Goal: Task Accomplishment & Management: Manage account settings

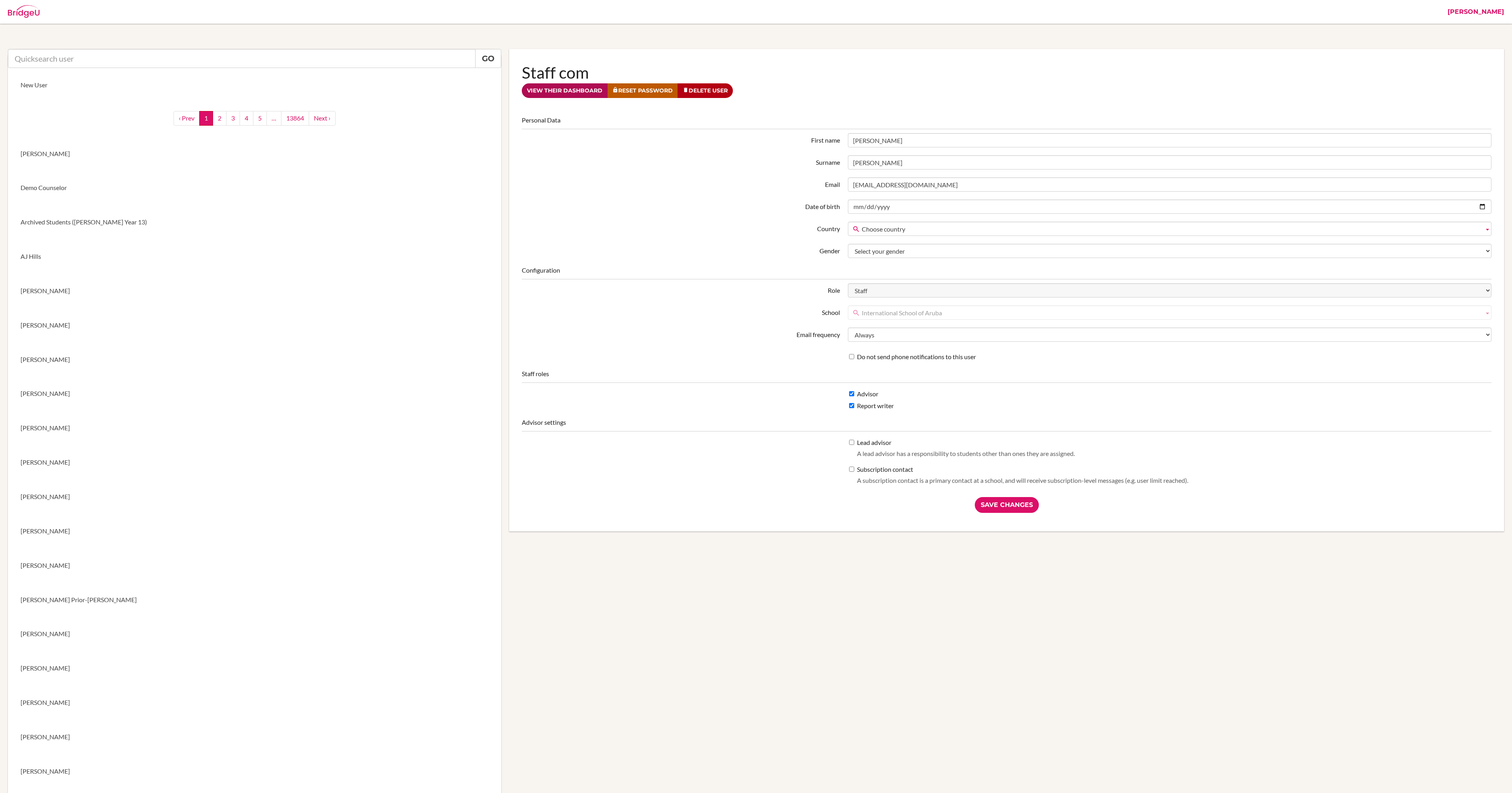
click at [578, 96] on link "View their dashboard" at bounding box center [564, 90] width 86 height 15
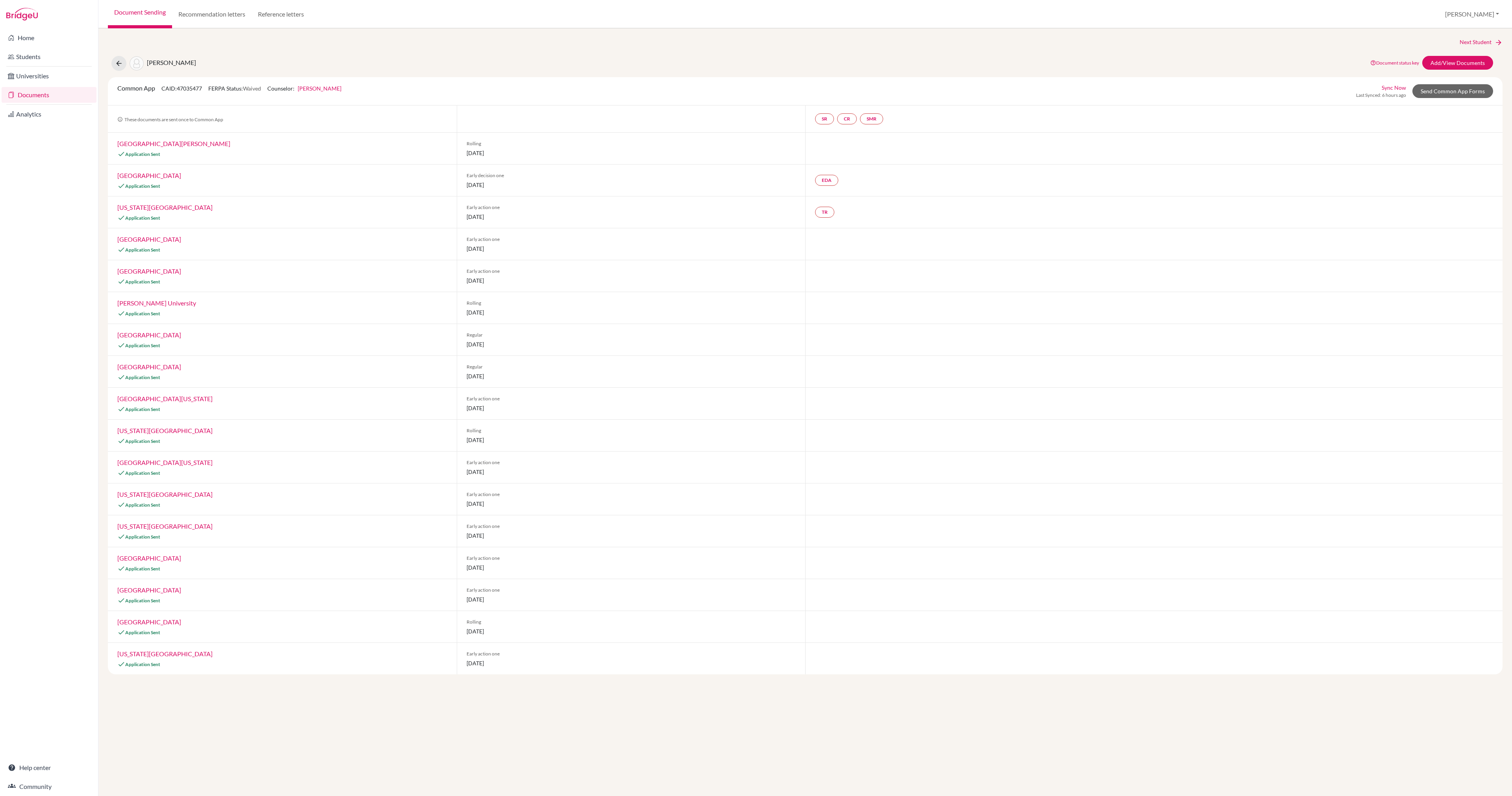
click at [323, 87] on link "[PERSON_NAME]" at bounding box center [320, 88] width 43 height 7
click at [383, 288] on link "Change Counselor" at bounding box center [390, 288] width 45 height 7
select select "413035"
click at [317, 230] on span "Save" at bounding box center [320, 230] width 11 height 7
click at [307, 713] on div "Next Student Atzbach, Amelia Document status key TR Requirement. Document not u…" at bounding box center [805, 412] width 1413 height 767
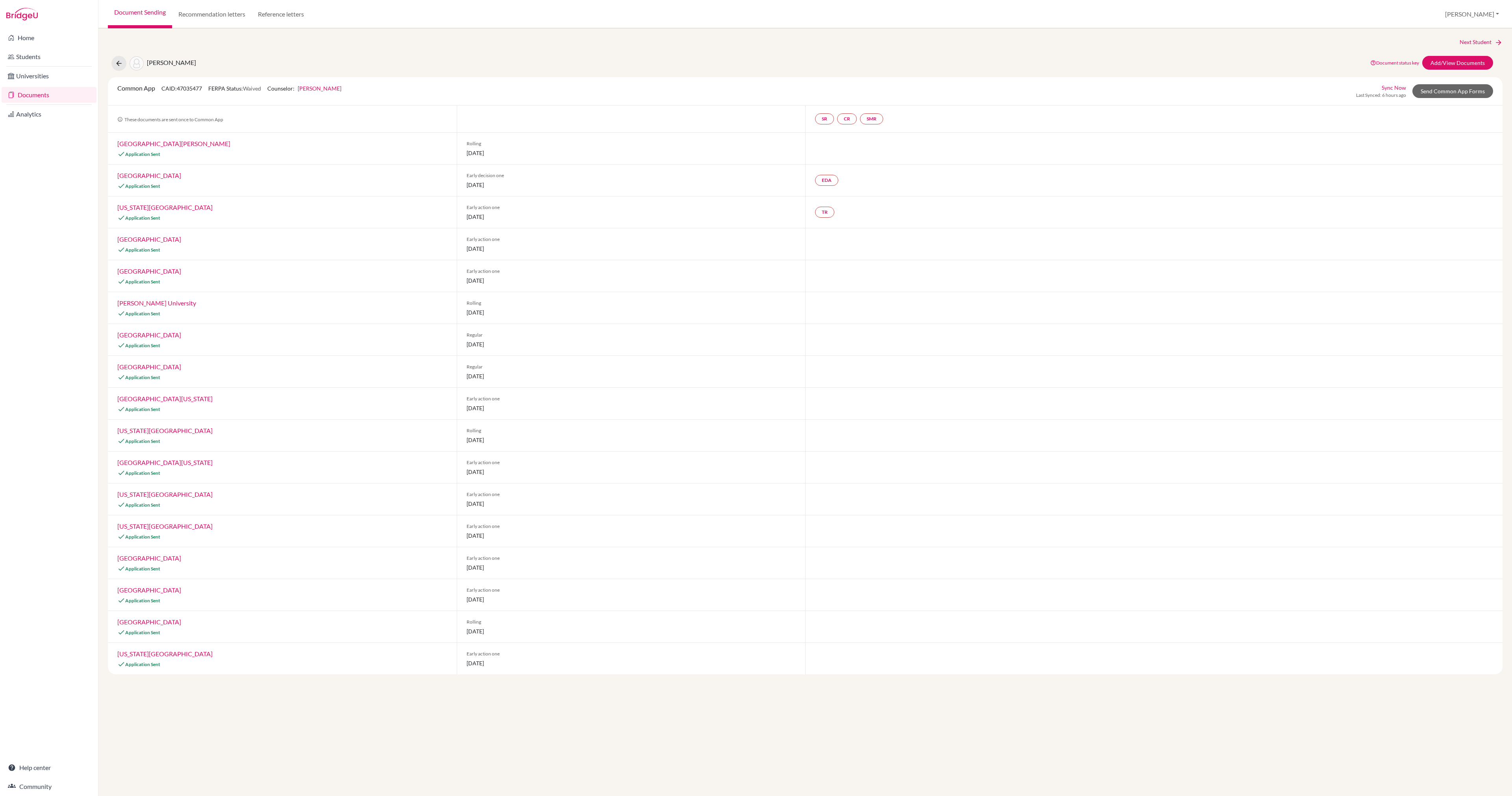
click at [331, 88] on link "Kristen Rosenfield" at bounding box center [320, 88] width 43 height 7
click at [403, 283] on div "Change Counselor" at bounding box center [390, 287] width 176 height 23
click at [399, 287] on link "Change Counselor" at bounding box center [390, 288] width 45 height 7
select select "413035"
click at [318, 231] on span "Save" at bounding box center [320, 230] width 11 height 7
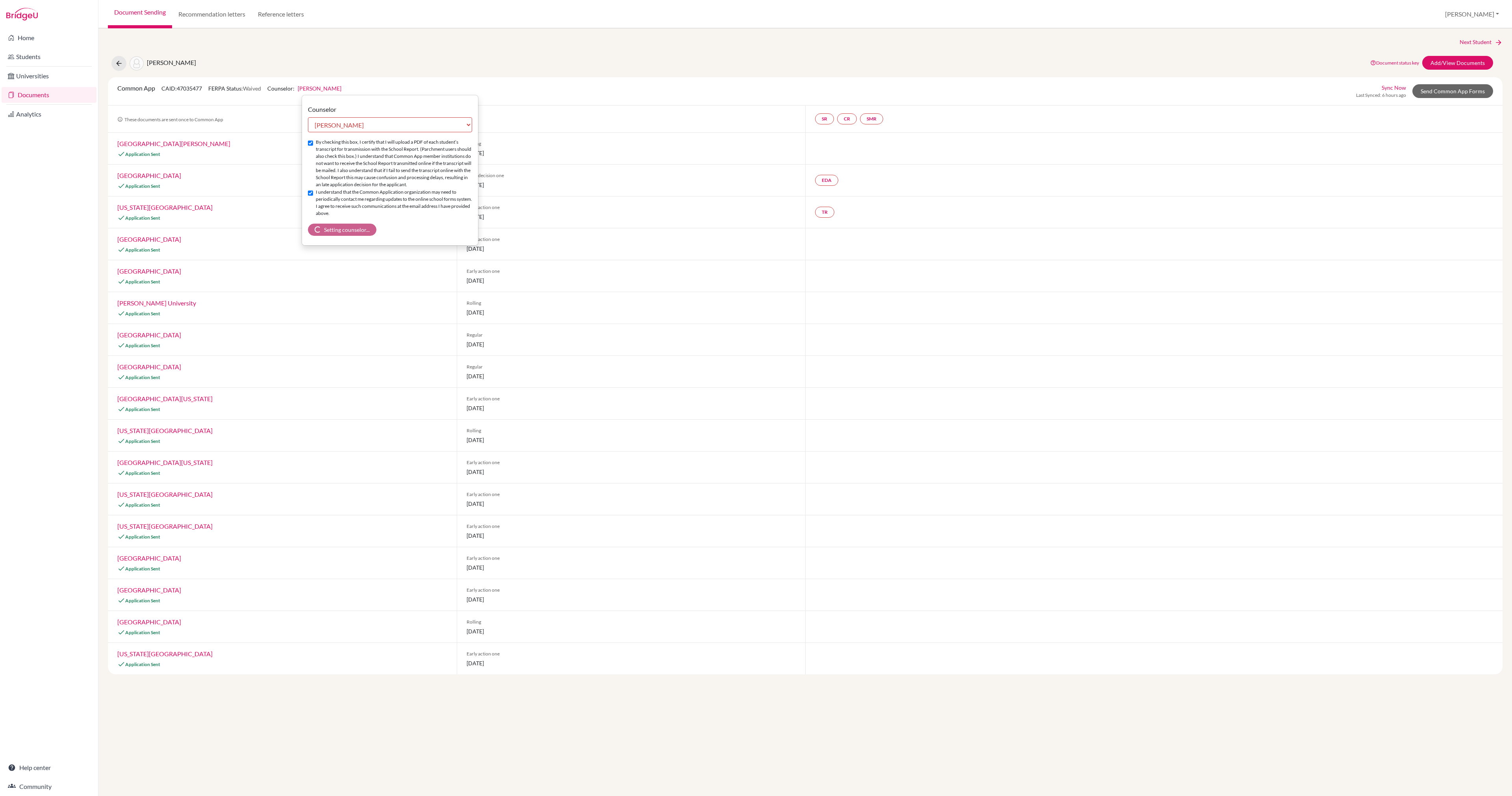
click at [664, 65] on div "Atzbach, Amelia Document status key TR Requirement. Document not uploaded yet. …" at bounding box center [805, 63] width 1406 height 15
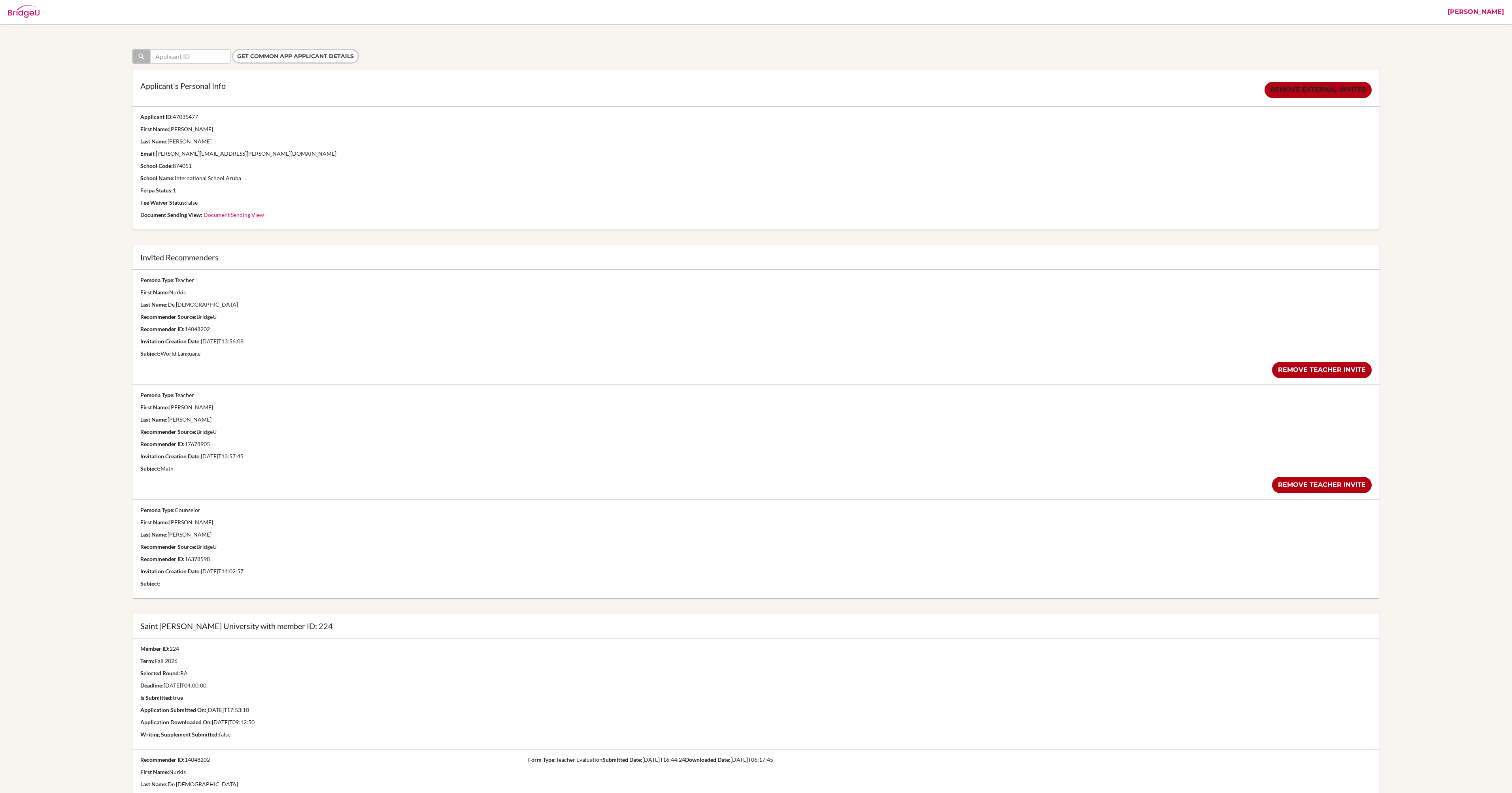
click at [183, 116] on p "Applicant ID: 47035477" at bounding box center [756, 117] width 1231 height 8
copy p "47035477"
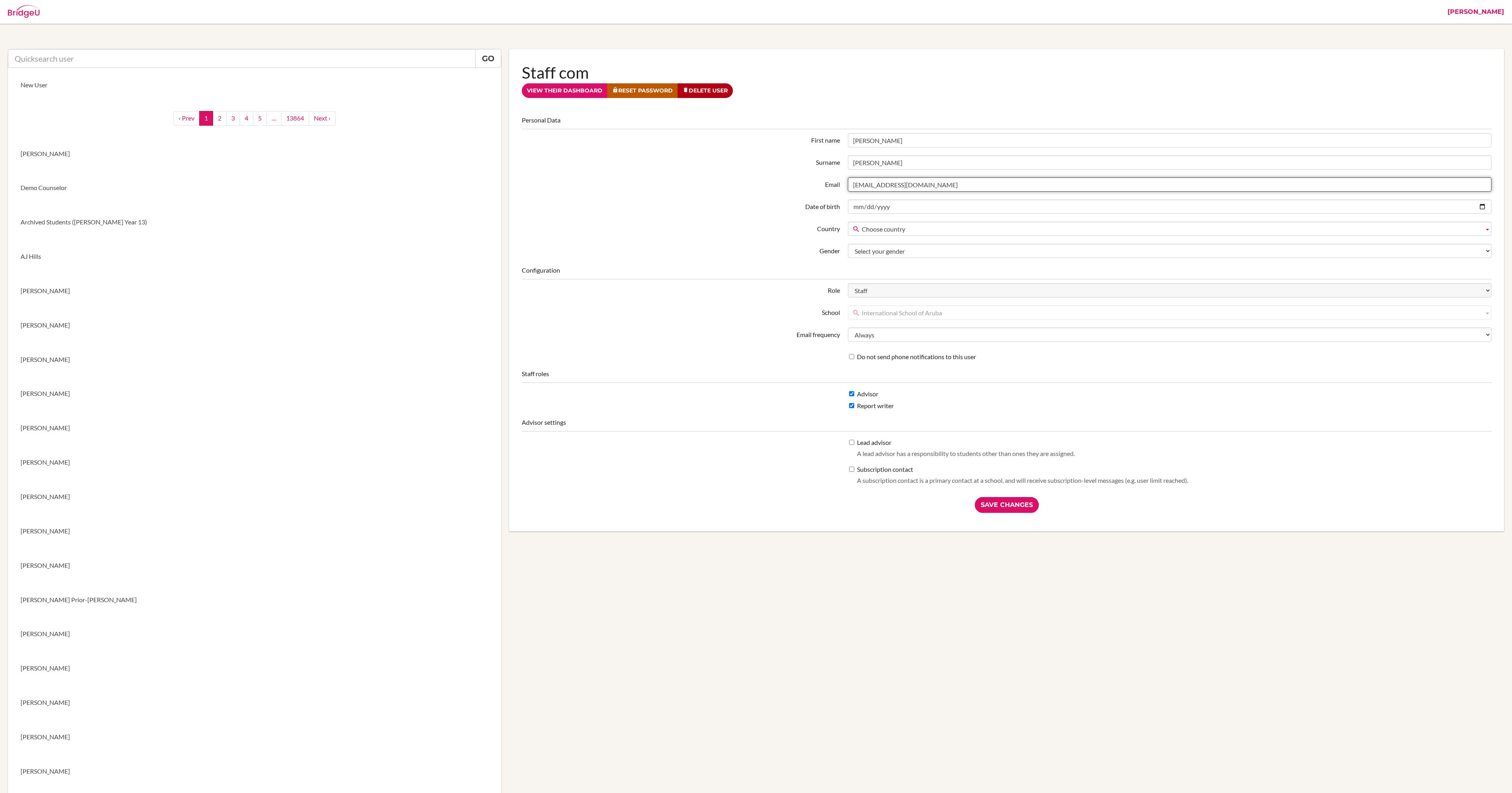
click at [943, 187] on input "[EMAIL_ADDRESS][DOMAIN_NAME]" at bounding box center [1169, 184] width 643 height 14
drag, startPoint x: 930, startPoint y: 181, endPoint x: 936, endPoint y: 181, distance: 6.0
click at [931, 180] on input "[EMAIL_ADDRESS][DOMAIN_NAME]" at bounding box center [1169, 184] width 643 height 14
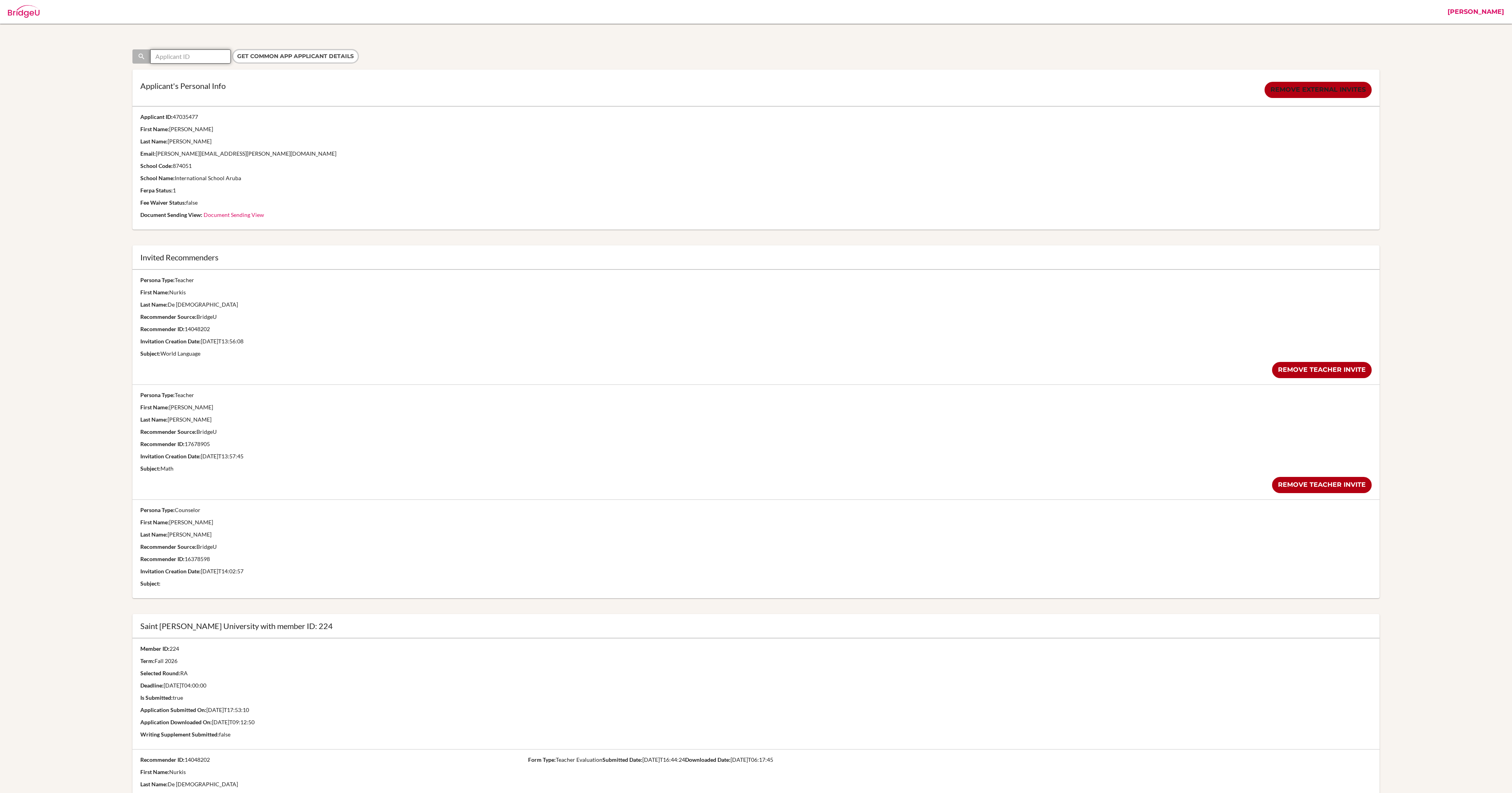
click at [202, 52] on input "text" at bounding box center [190, 57] width 81 height 14
paste input "47035477"
type input "47035477"
click at [232, 49] on input "Get Common App applicant details" at bounding box center [296, 56] width 127 height 15
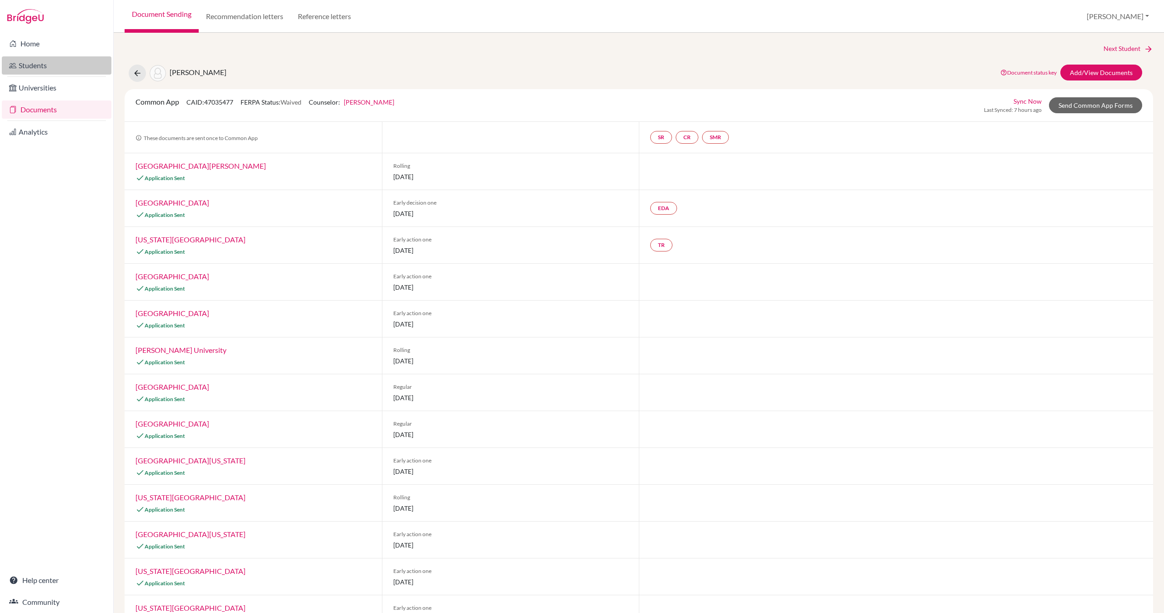
click at [71, 65] on link "Students" at bounding box center [57, 65] width 110 height 18
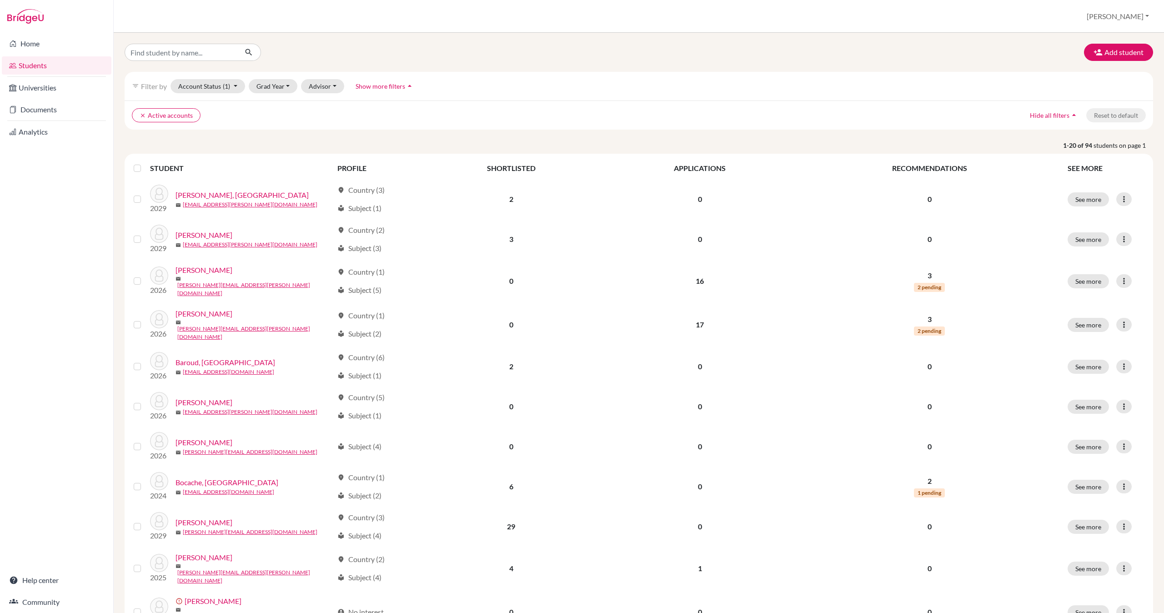
click at [317, 135] on div "Add student filter_list Filter by Account Status (1) Active accounts done Archi…" at bounding box center [639, 549] width 1028 height 1011
click at [218, 51] on input "Find student by name..." at bounding box center [181, 52] width 113 height 17
type input "[PERSON_NAME]"
click button "submit" at bounding box center [249, 52] width 24 height 17
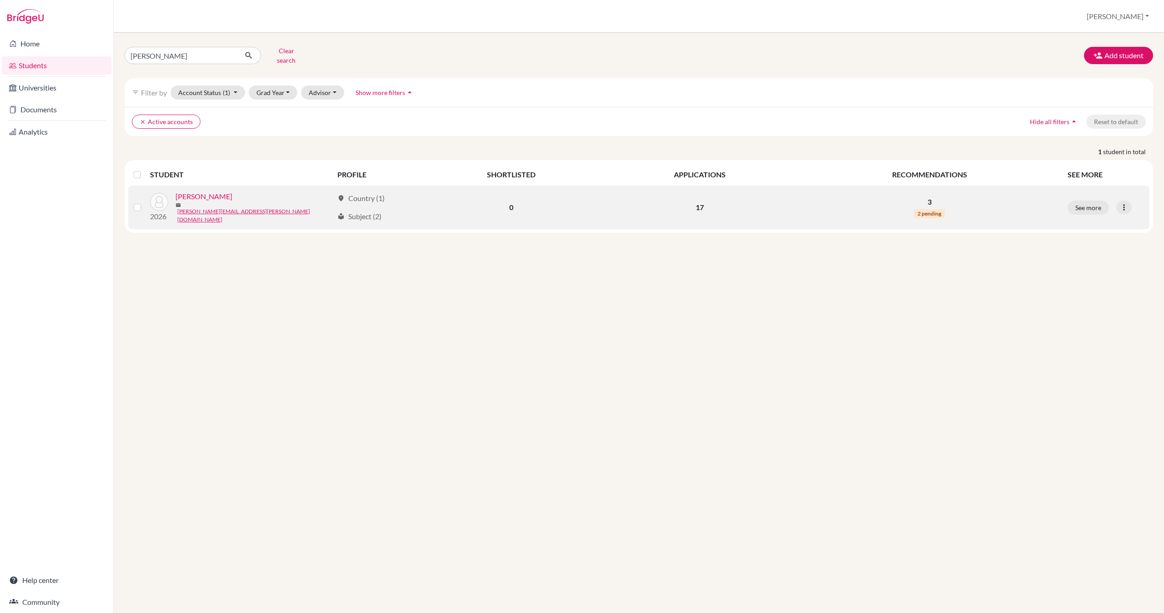
click at [220, 195] on link "[PERSON_NAME]" at bounding box center [203, 196] width 57 height 11
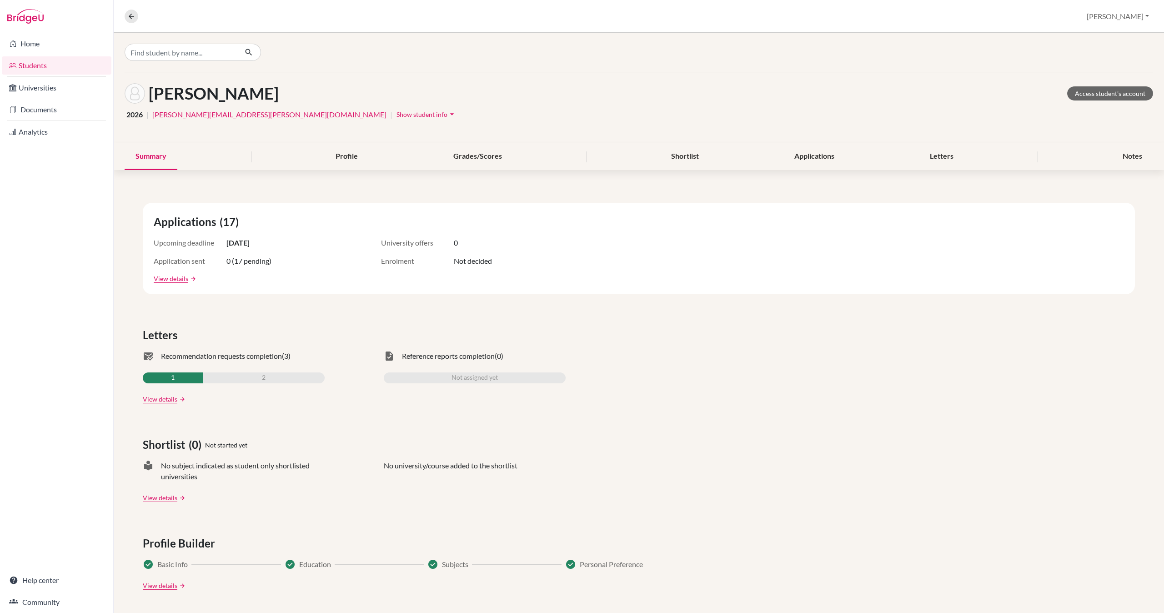
click at [396, 113] on span "Show student info" at bounding box center [421, 114] width 51 height 8
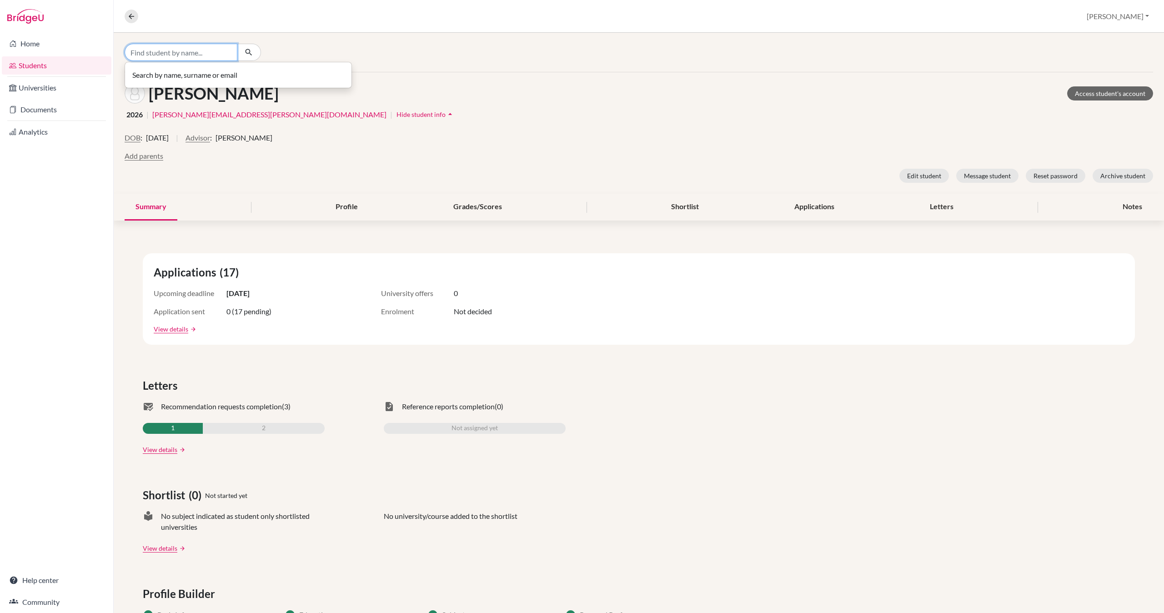
click at [150, 56] on input "Find student by name..." at bounding box center [181, 52] width 113 height 17
type input "athena"
click at [173, 76] on span "[PERSON_NAME]" at bounding box center [157, 71] width 42 height 11
